Goal: Information Seeking & Learning: Compare options

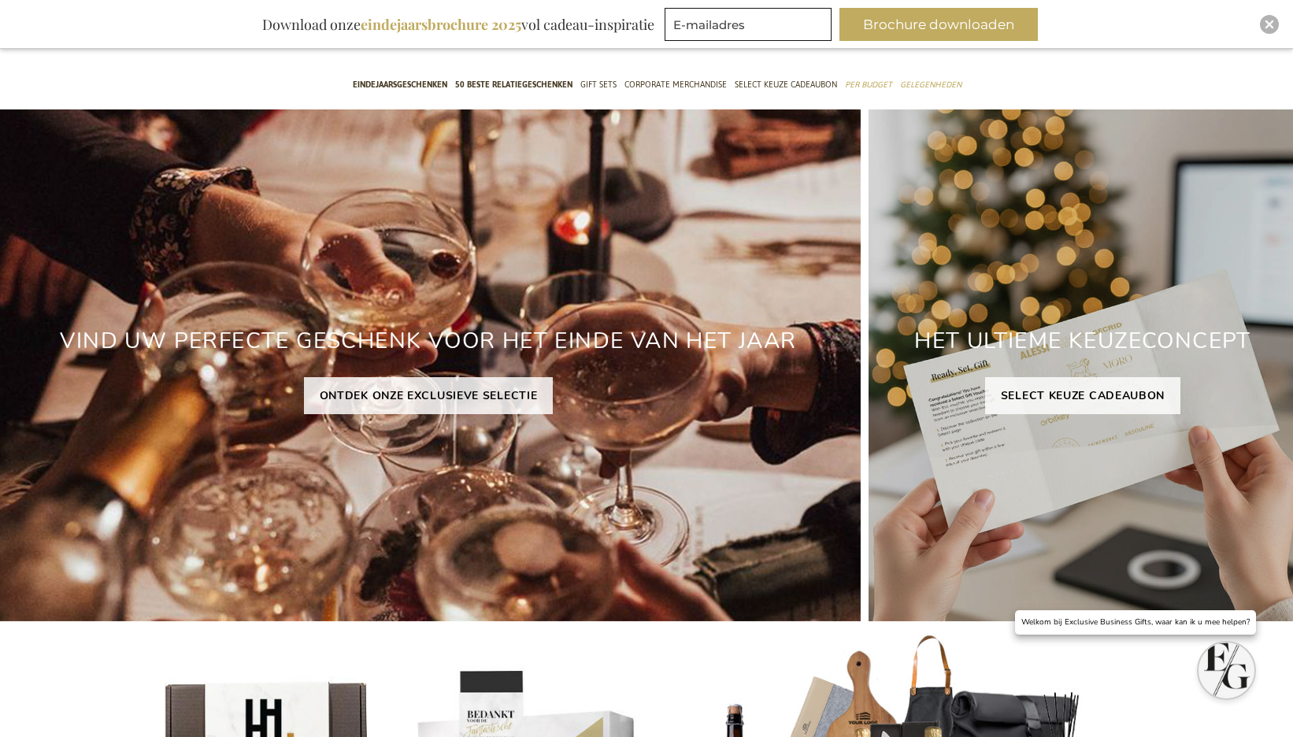
scroll to position [79, 0]
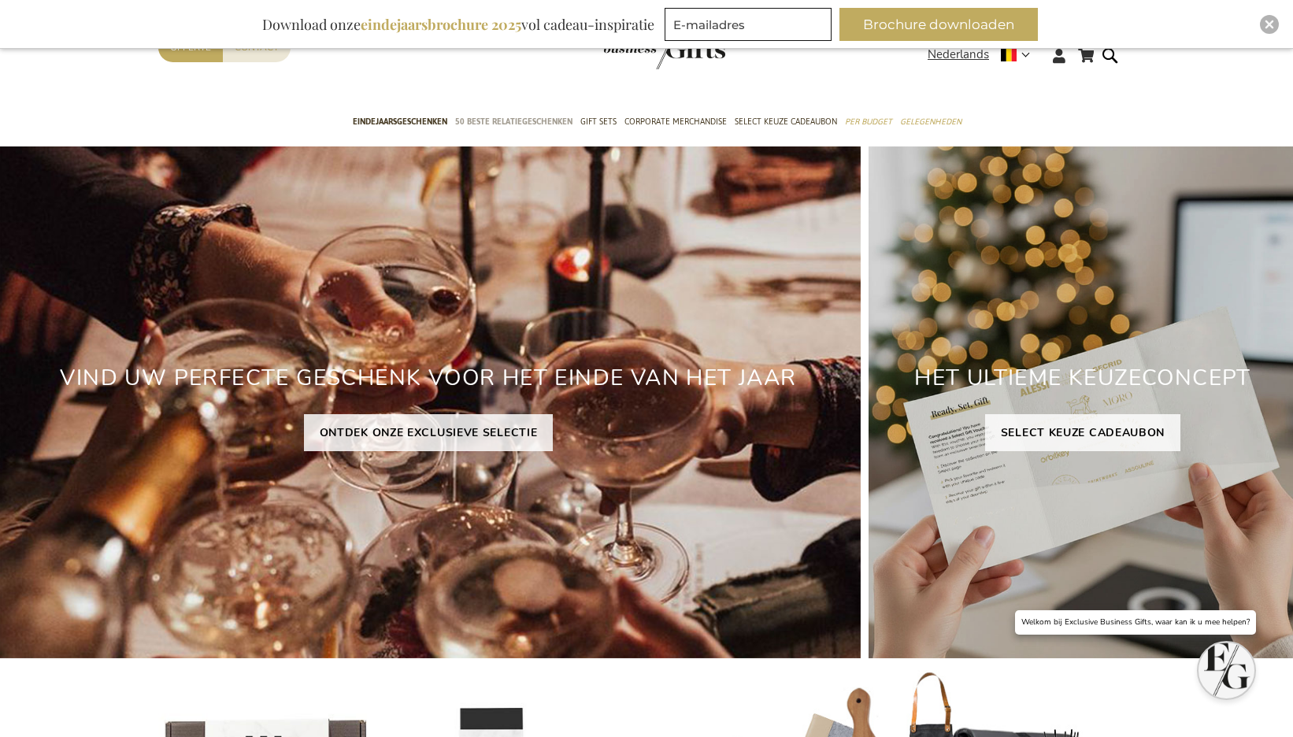
click at [513, 123] on span "50 beste relatiegeschenken" at bounding box center [513, 121] width 117 height 17
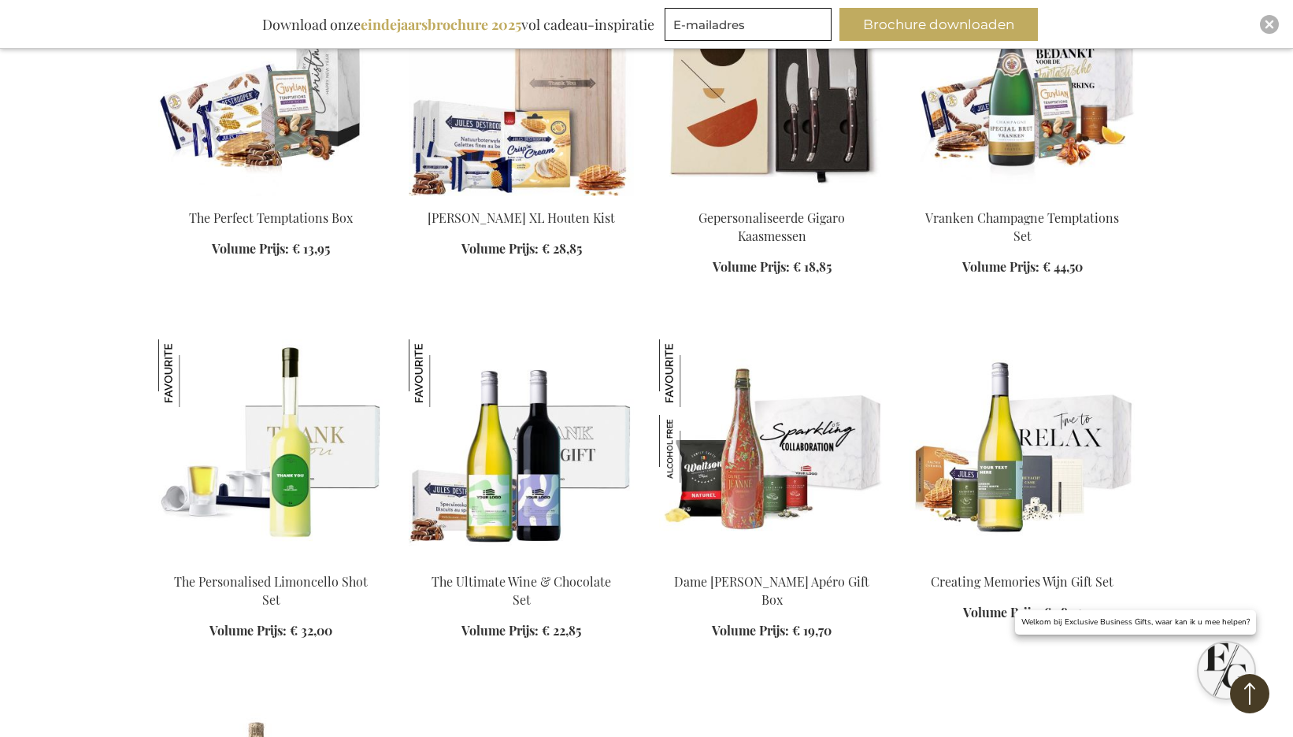
scroll to position [1604, 0]
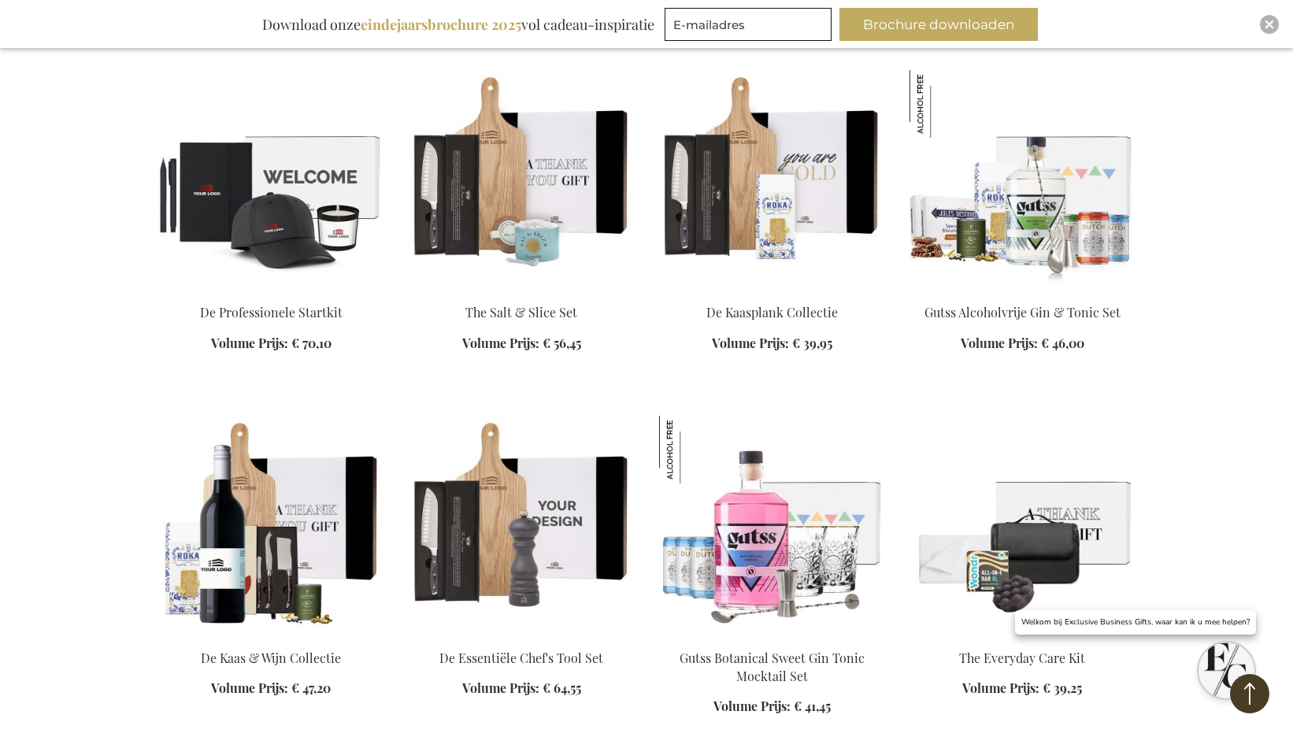
scroll to position [3506, 0]
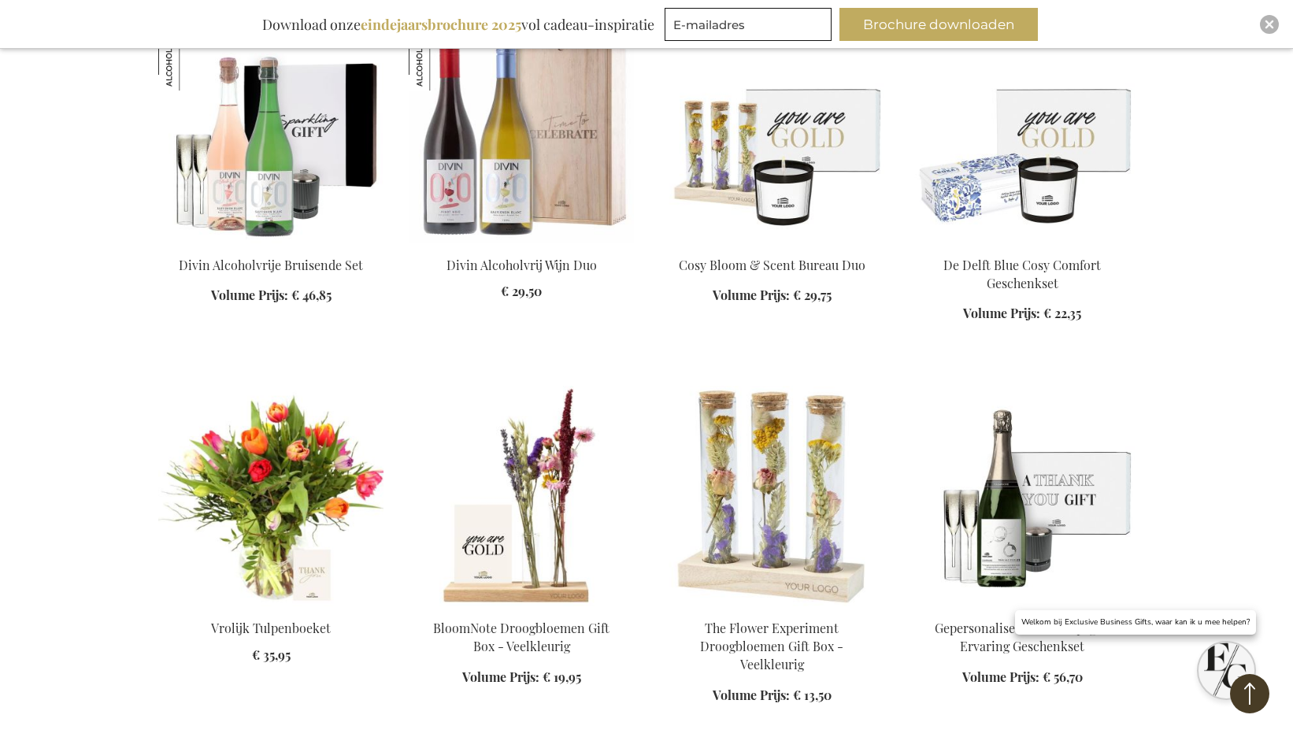
scroll to position [4611, 0]
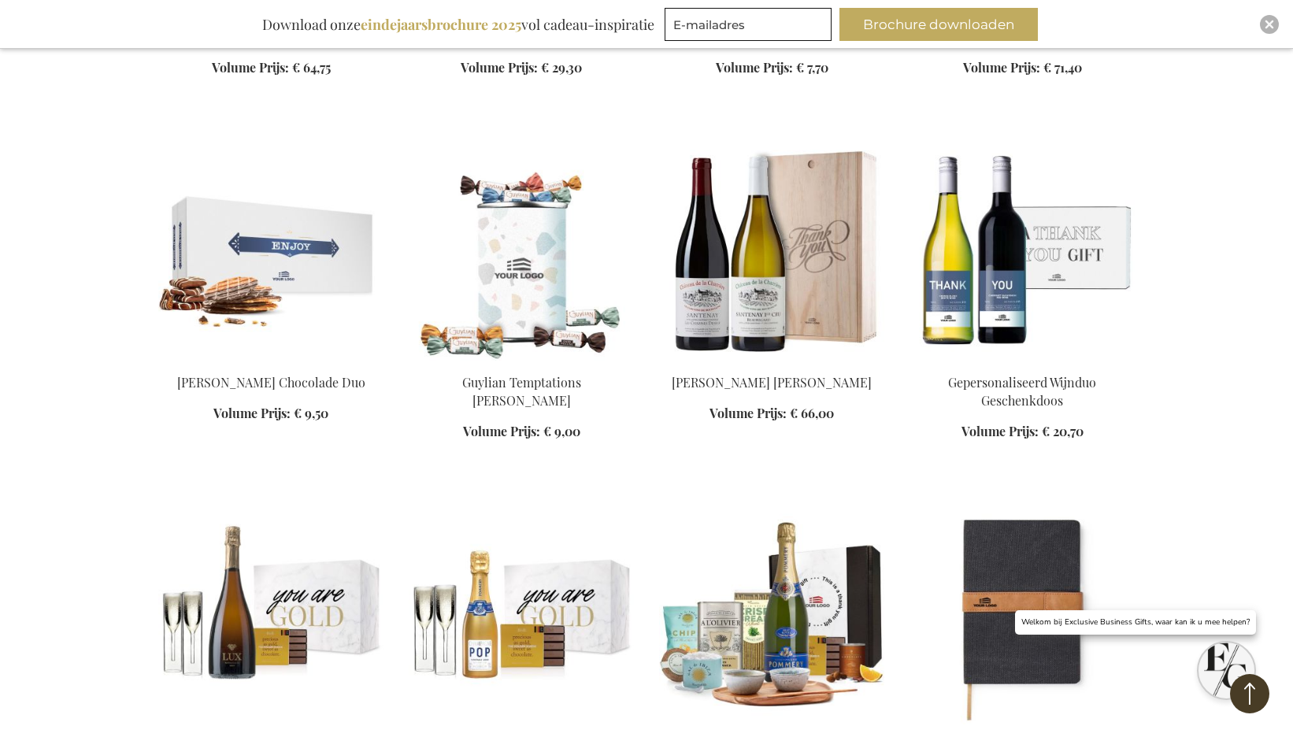
scroll to position [5593, 0]
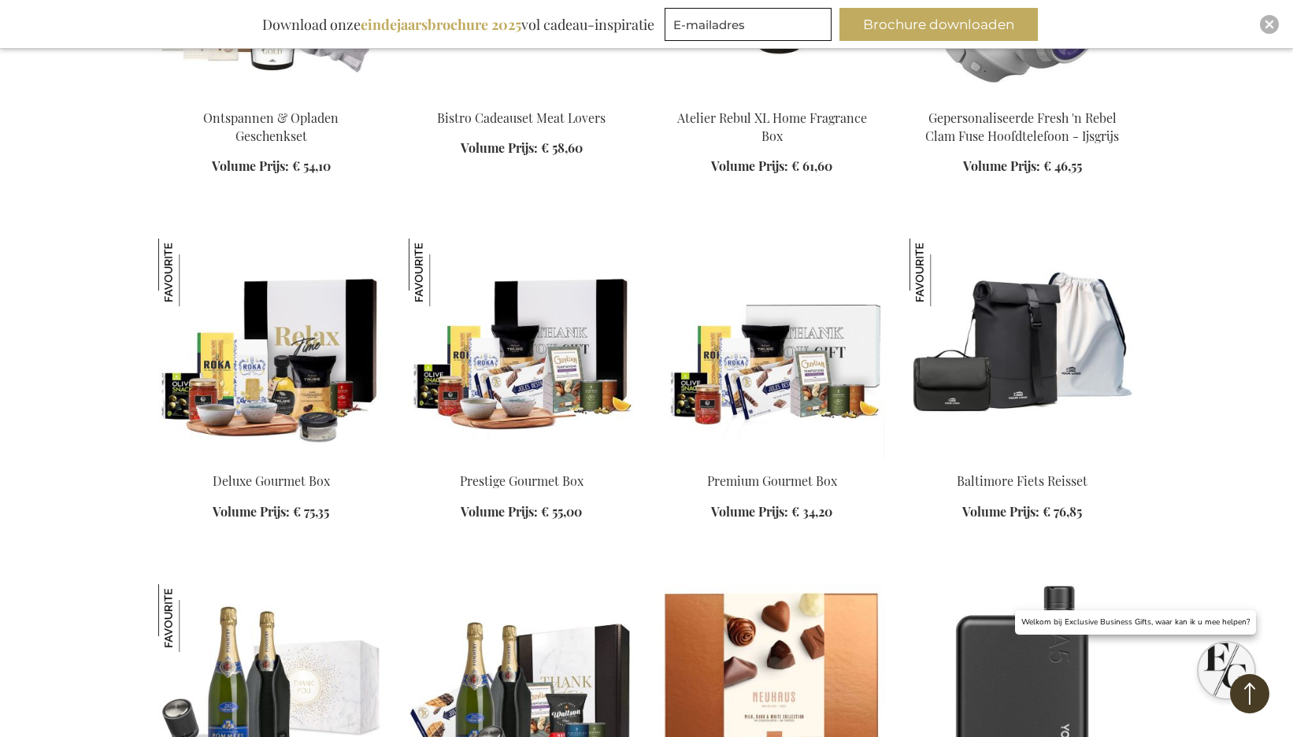
scroll to position [6978, 0]
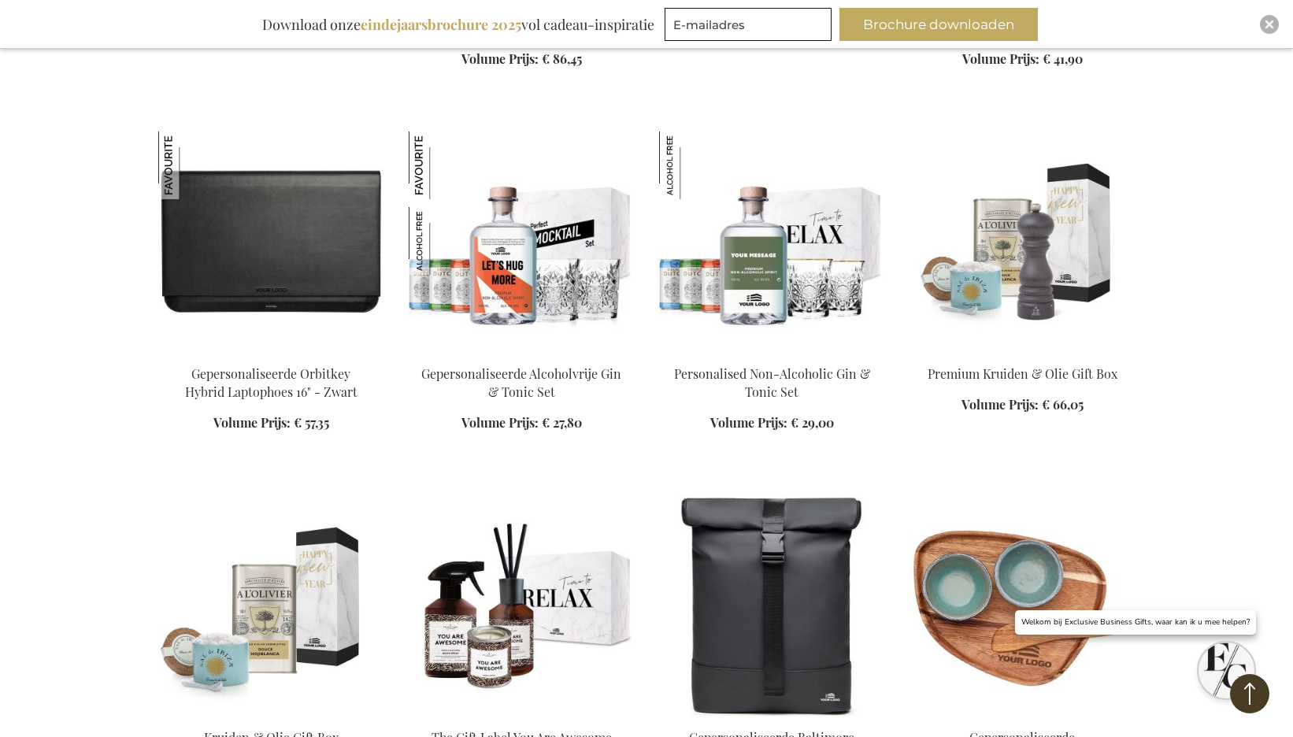
scroll to position [7798, 0]
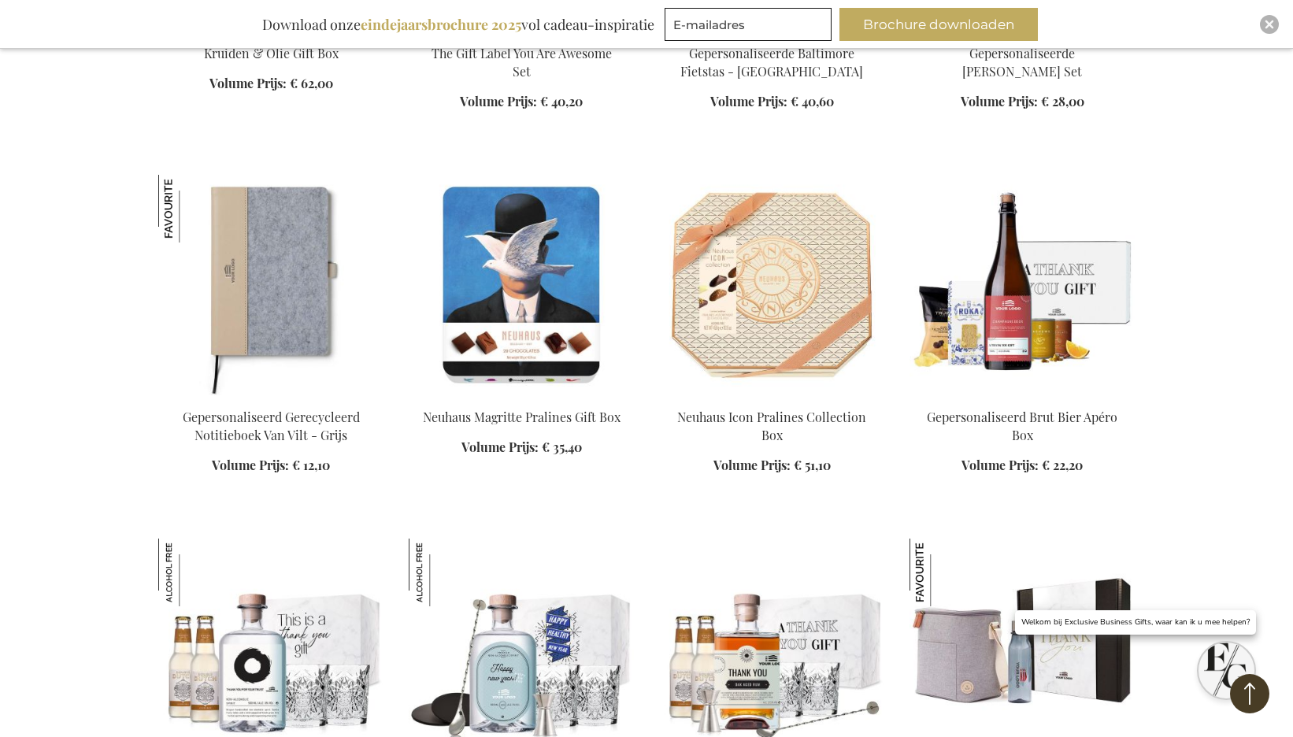
scroll to position [8474, 0]
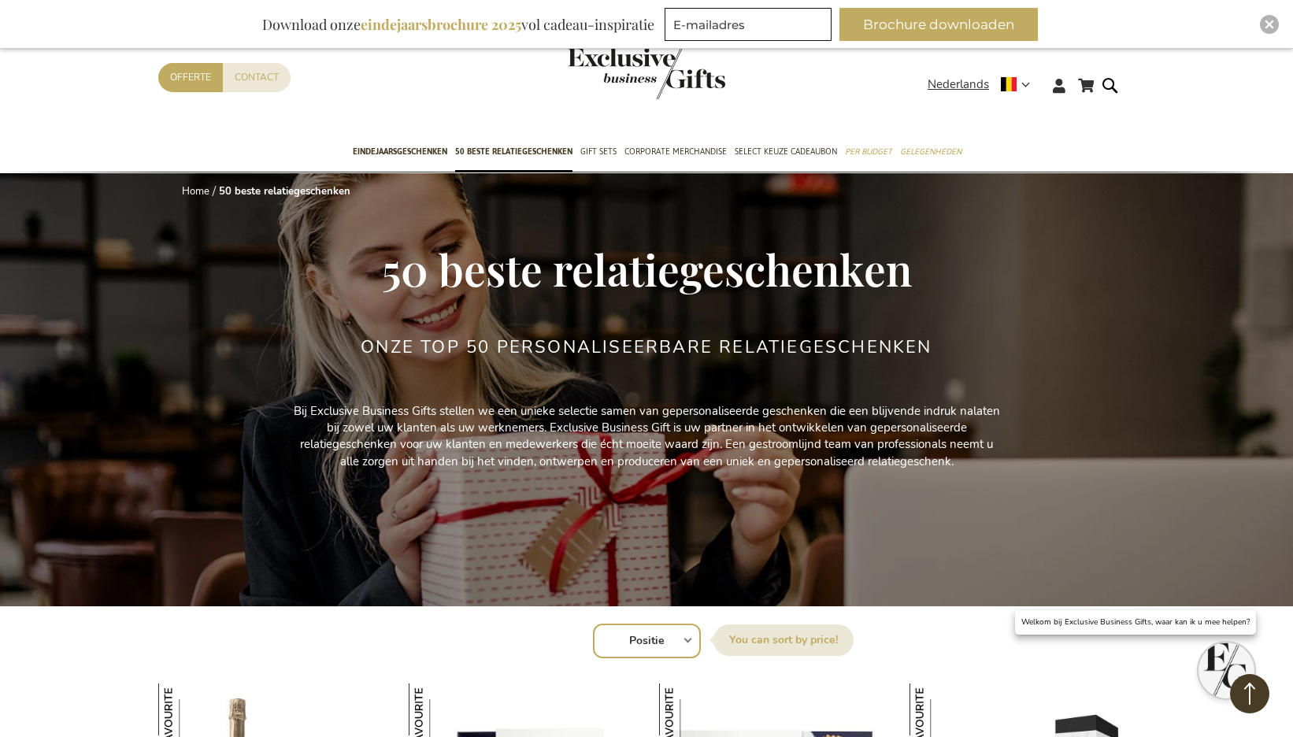
scroll to position [-1, 0]
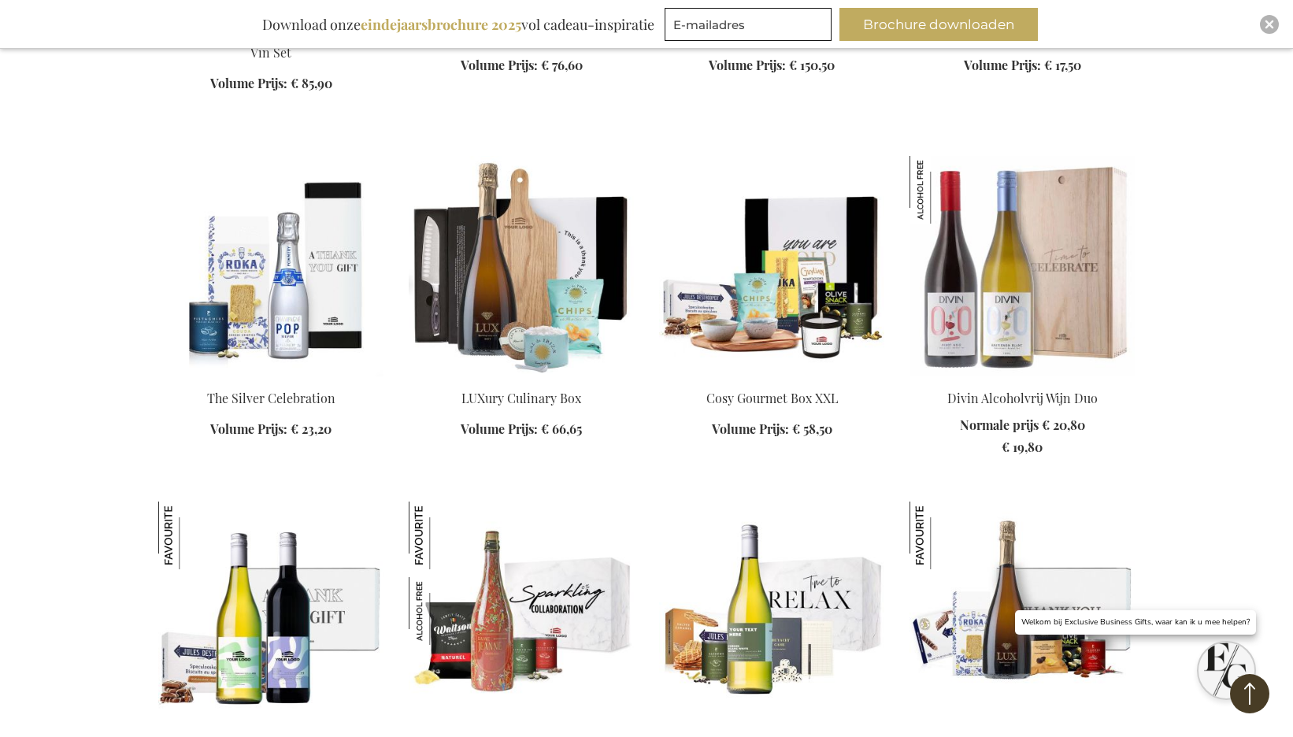
scroll to position [1730, 0]
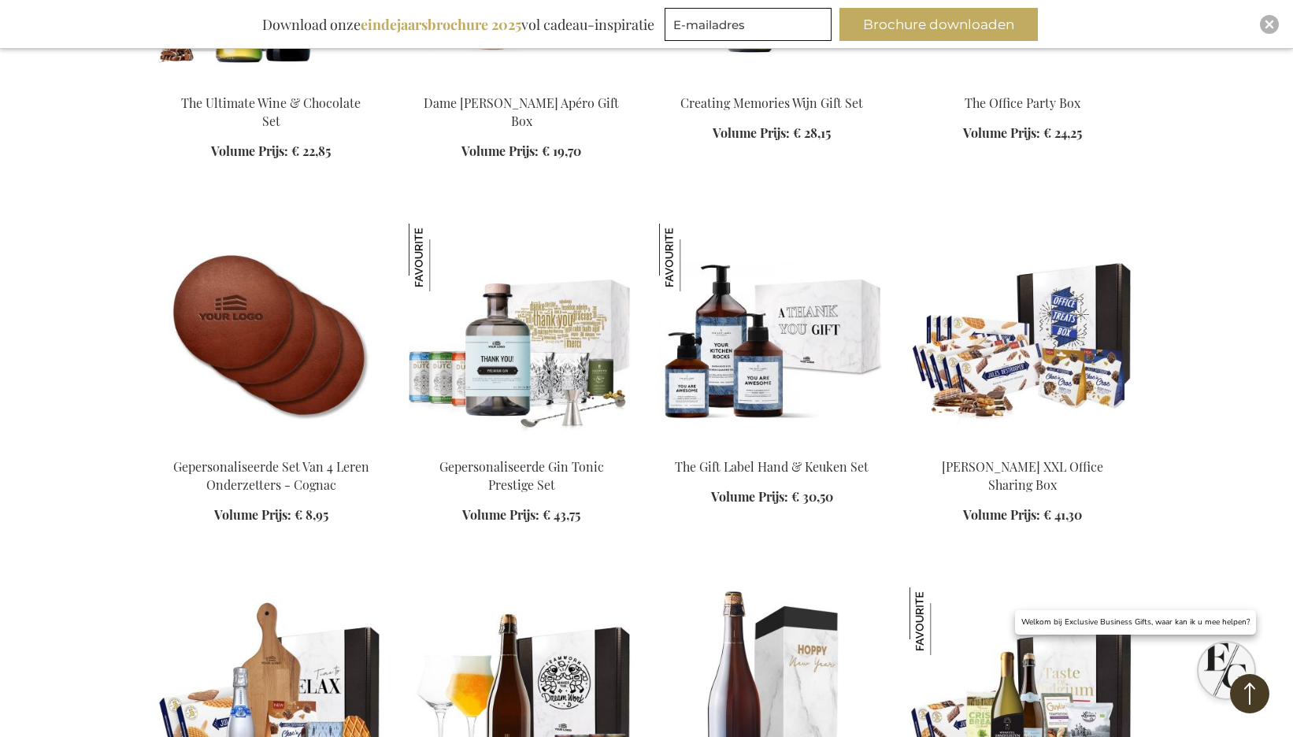
scroll to position [2378, 0]
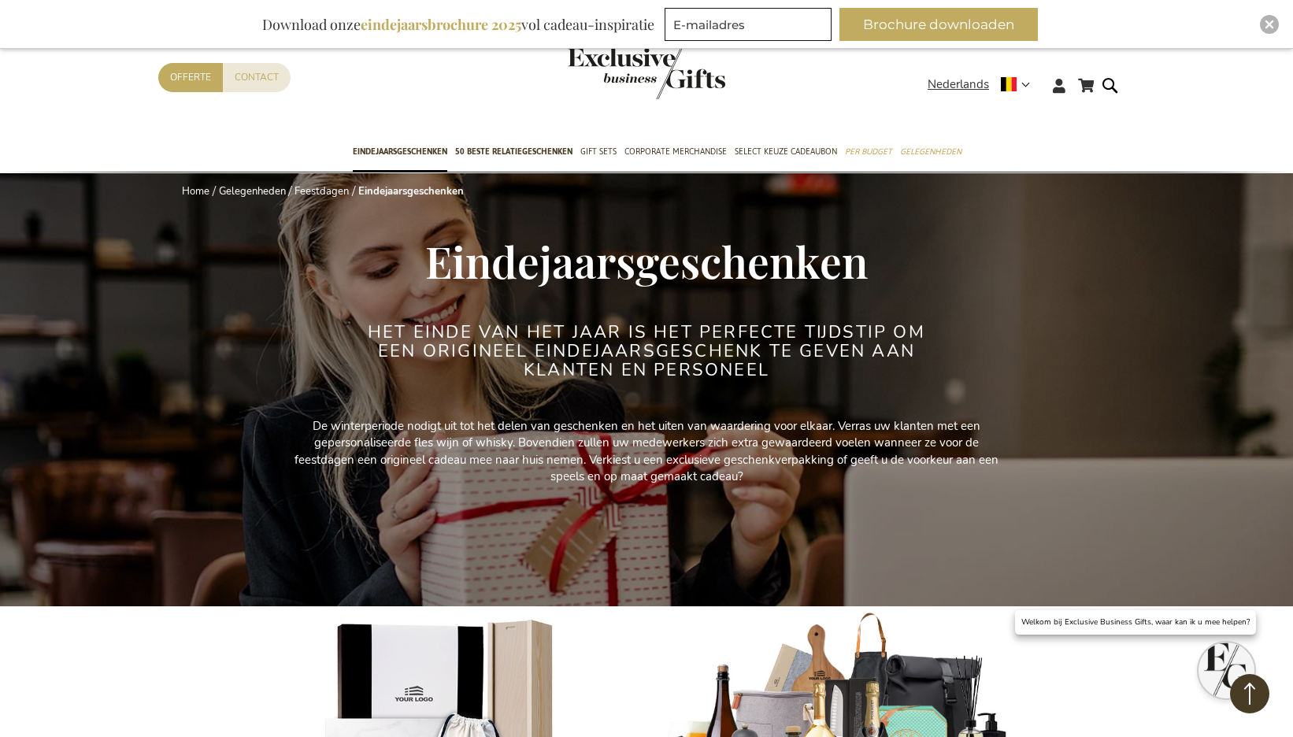
scroll to position [-2, 0]
